Goal: Information Seeking & Learning: Find specific page/section

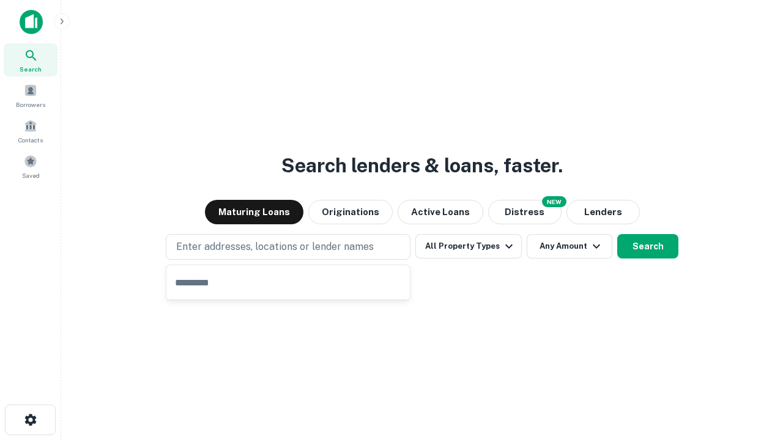
type input "**********"
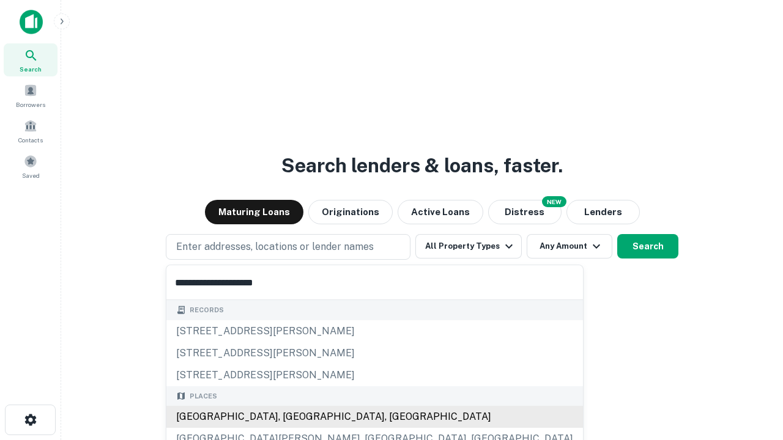
click at [292, 417] on div "[GEOGRAPHIC_DATA], [GEOGRAPHIC_DATA], [GEOGRAPHIC_DATA]" at bounding box center [374, 417] width 417 height 22
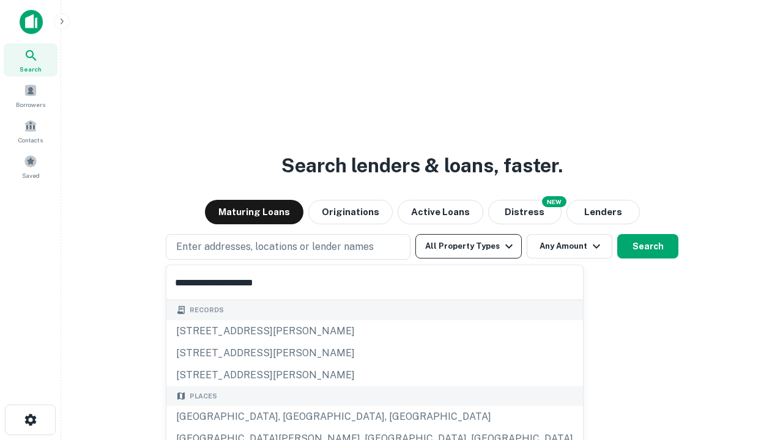
click at [469, 247] on button "All Property Types" at bounding box center [468, 246] width 106 height 24
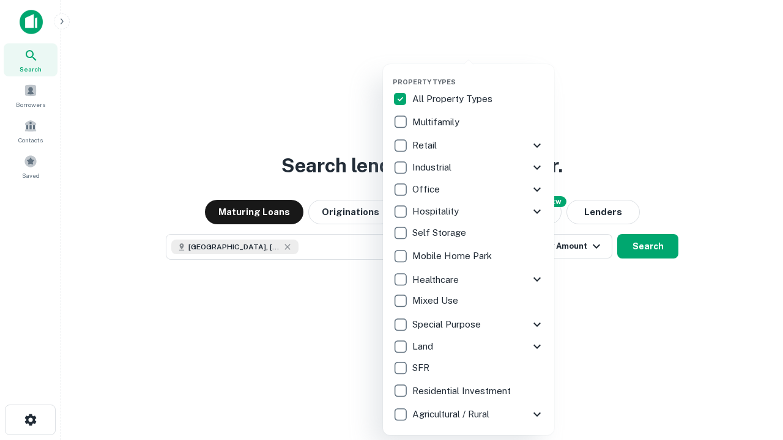
click at [478, 74] on button "button" at bounding box center [478, 74] width 171 height 1
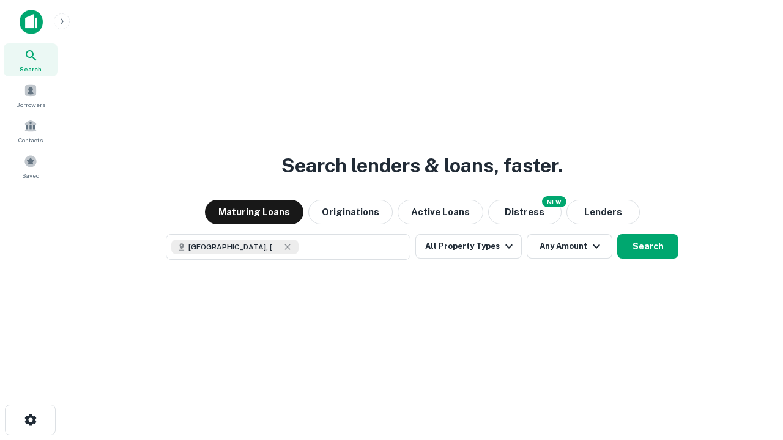
scroll to position [20, 0]
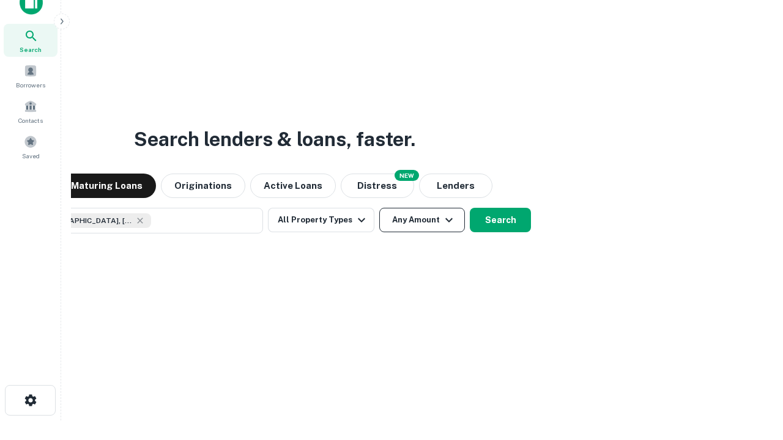
click at [379, 208] on button "Any Amount" at bounding box center [422, 220] width 86 height 24
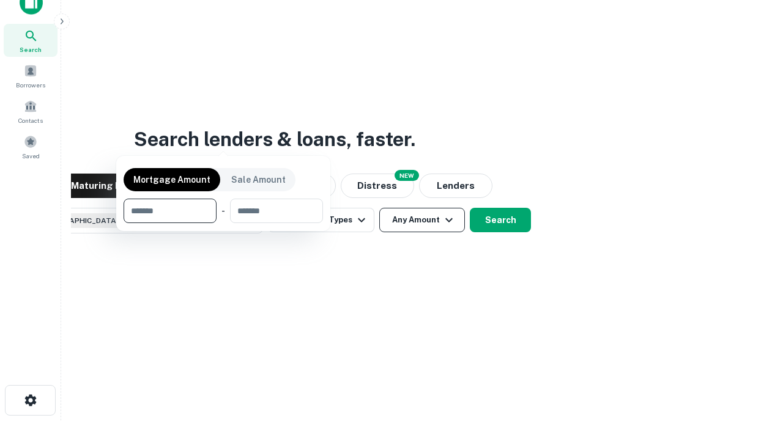
scroll to position [88, 346]
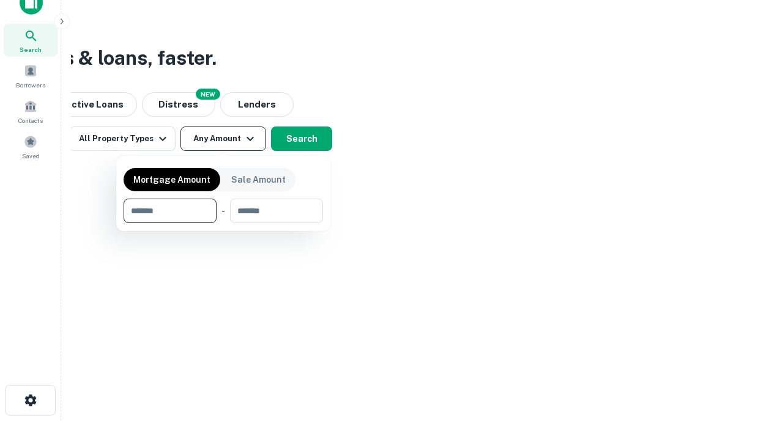
type input "*******"
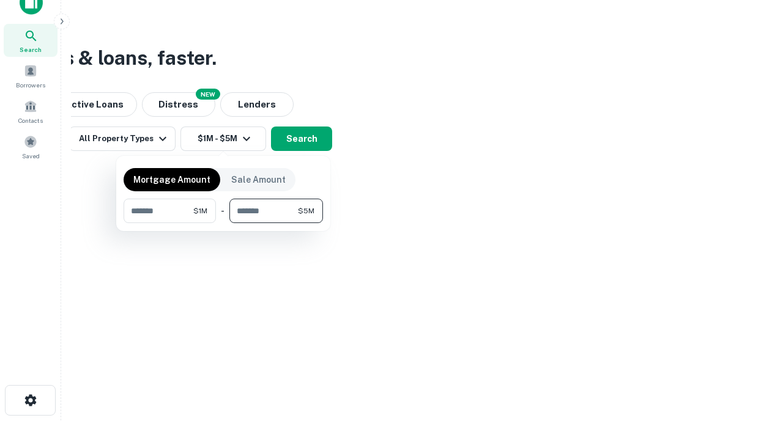
type input "*******"
click at [223, 223] on button "button" at bounding box center [223, 223] width 199 height 1
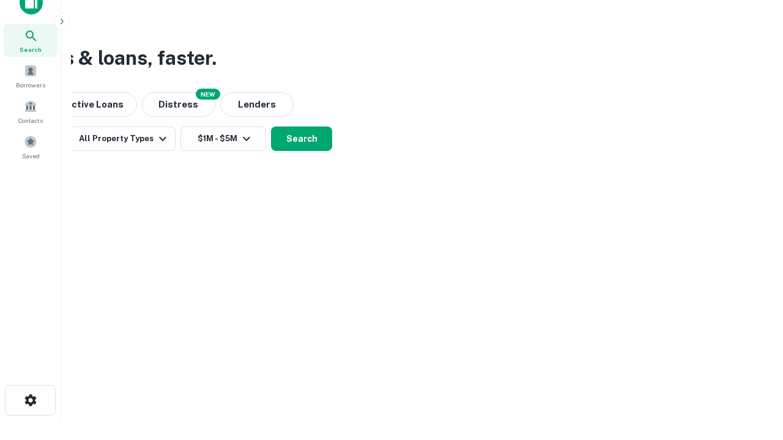
scroll to position [20, 0]
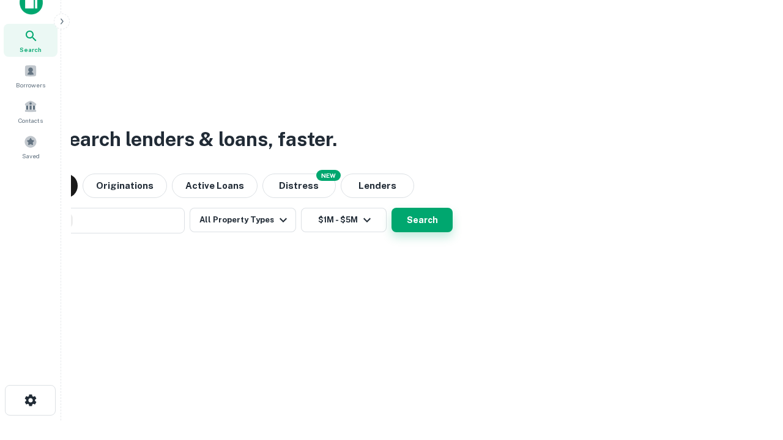
click at [392, 208] on button "Search" at bounding box center [422, 220] width 61 height 24
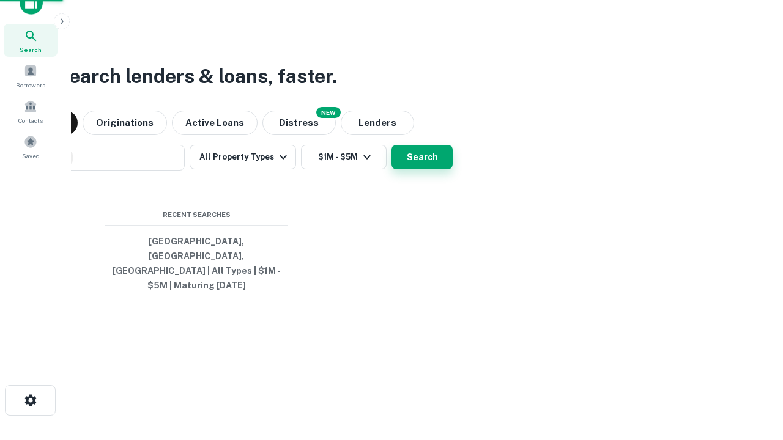
scroll to position [40, 346]
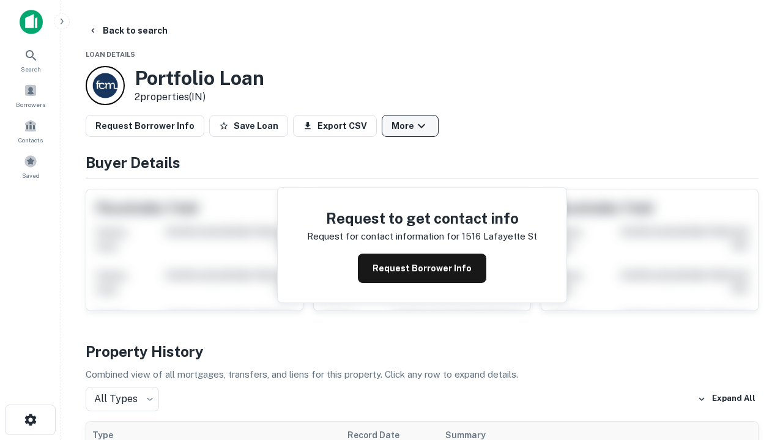
click at [410, 126] on button "More" at bounding box center [410, 126] width 57 height 22
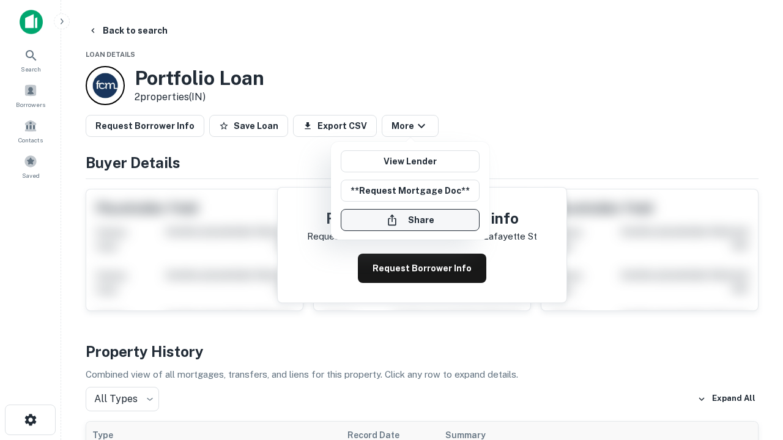
click at [410, 220] on button "Share" at bounding box center [410, 220] width 139 height 22
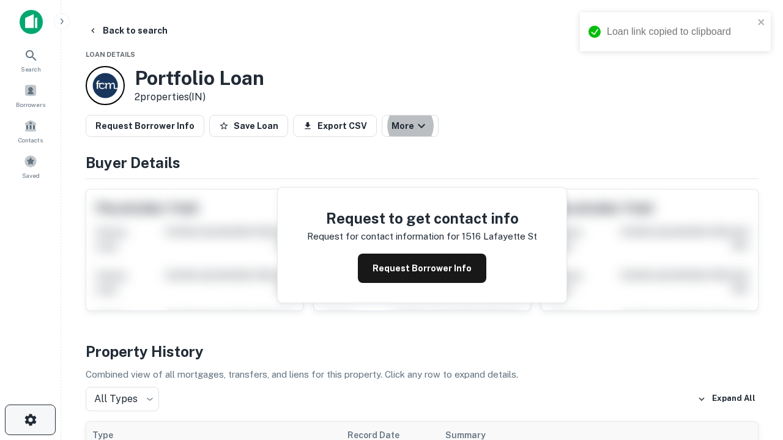
click at [30, 420] on icon "button" at bounding box center [30, 420] width 15 height 15
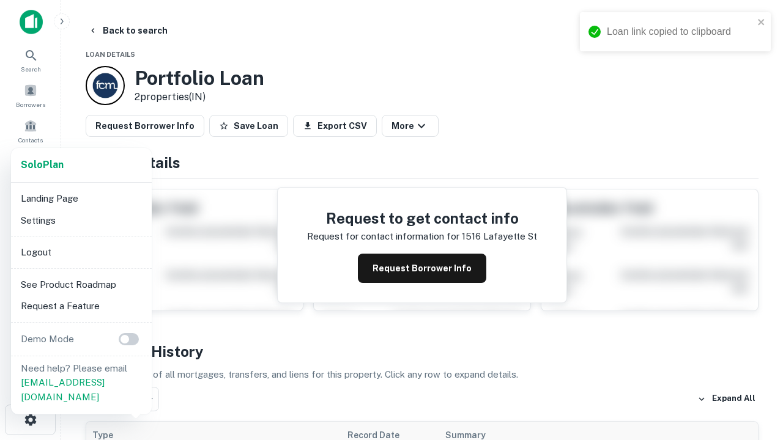
click at [81, 252] on li "Logout" at bounding box center [81, 253] width 131 height 22
